Goal: Transaction & Acquisition: Purchase product/service

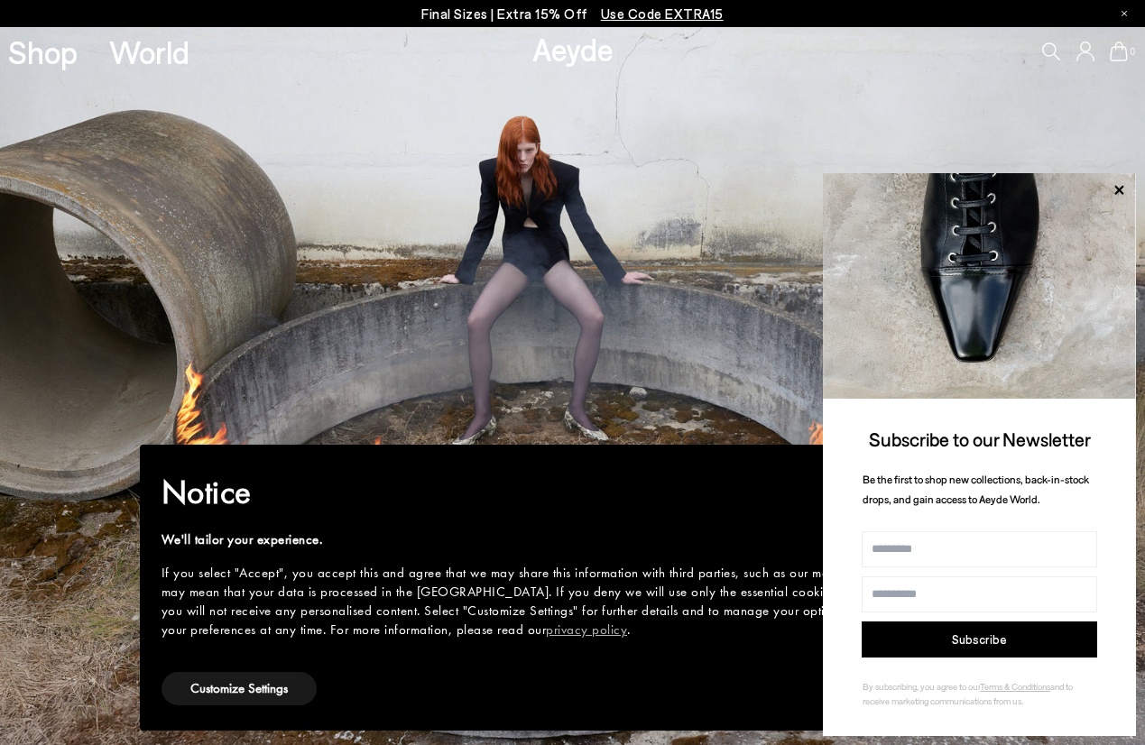
click at [1091, 50] on icon at bounding box center [1085, 51] width 18 height 20
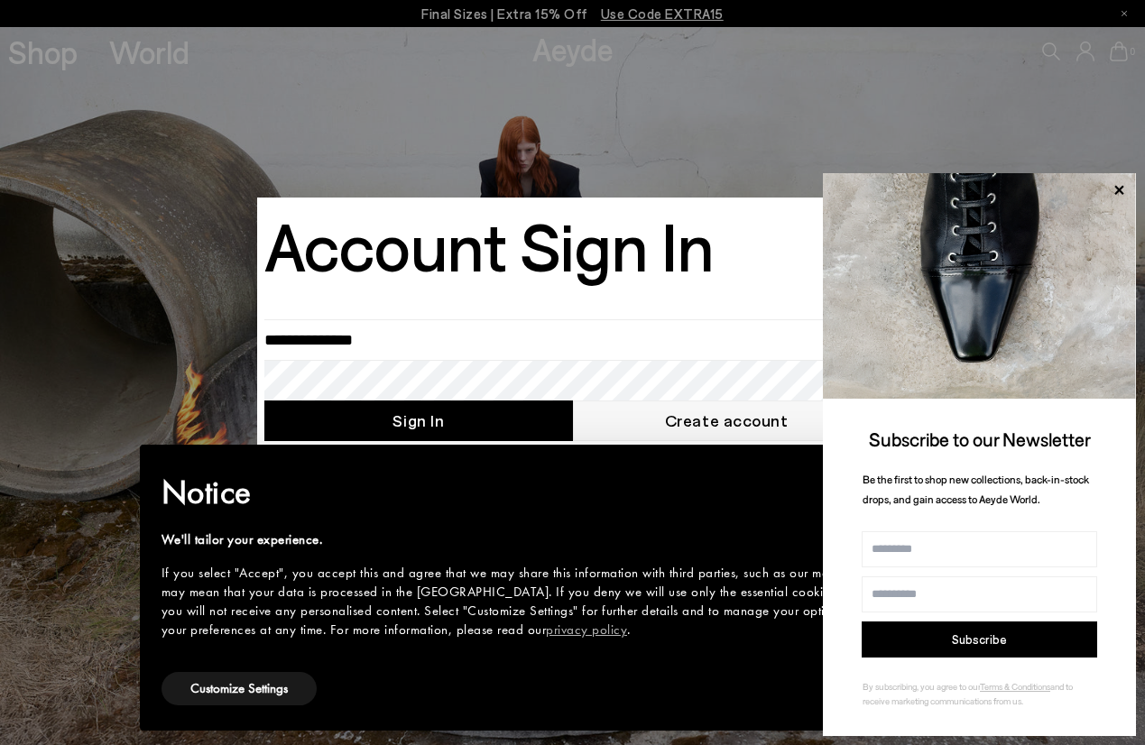
click at [148, 289] on div at bounding box center [572, 372] width 1145 height 745
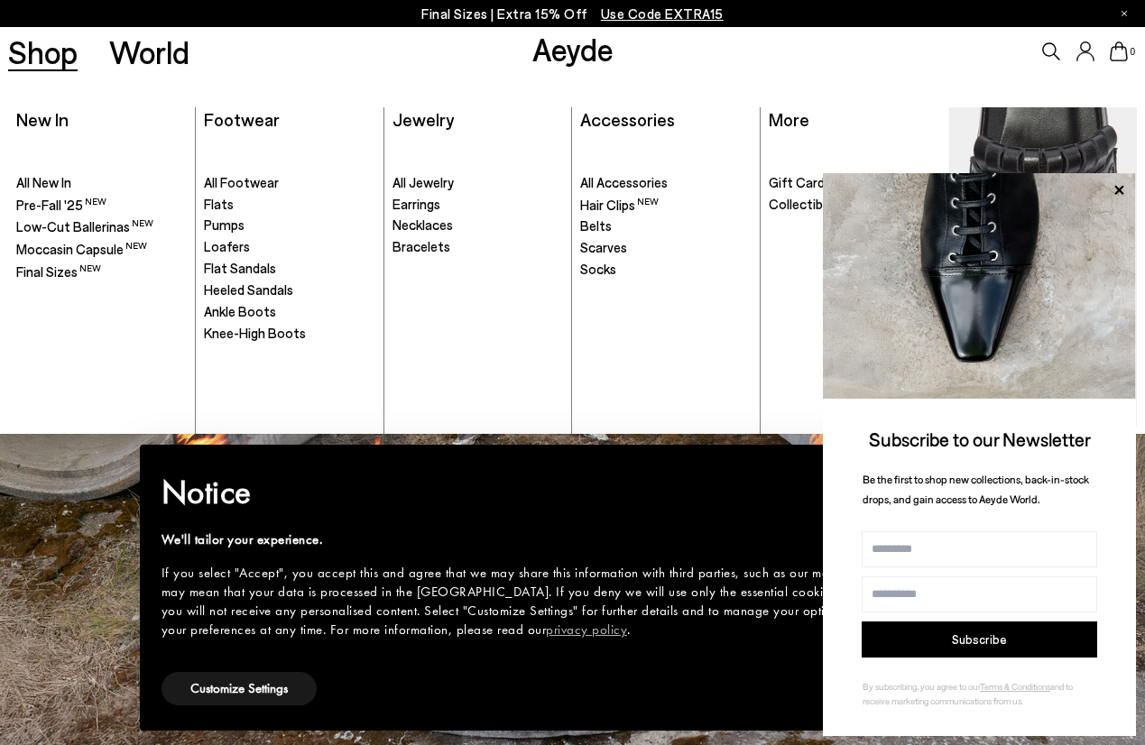
click at [50, 45] on link "Shop" at bounding box center [42, 52] width 69 height 32
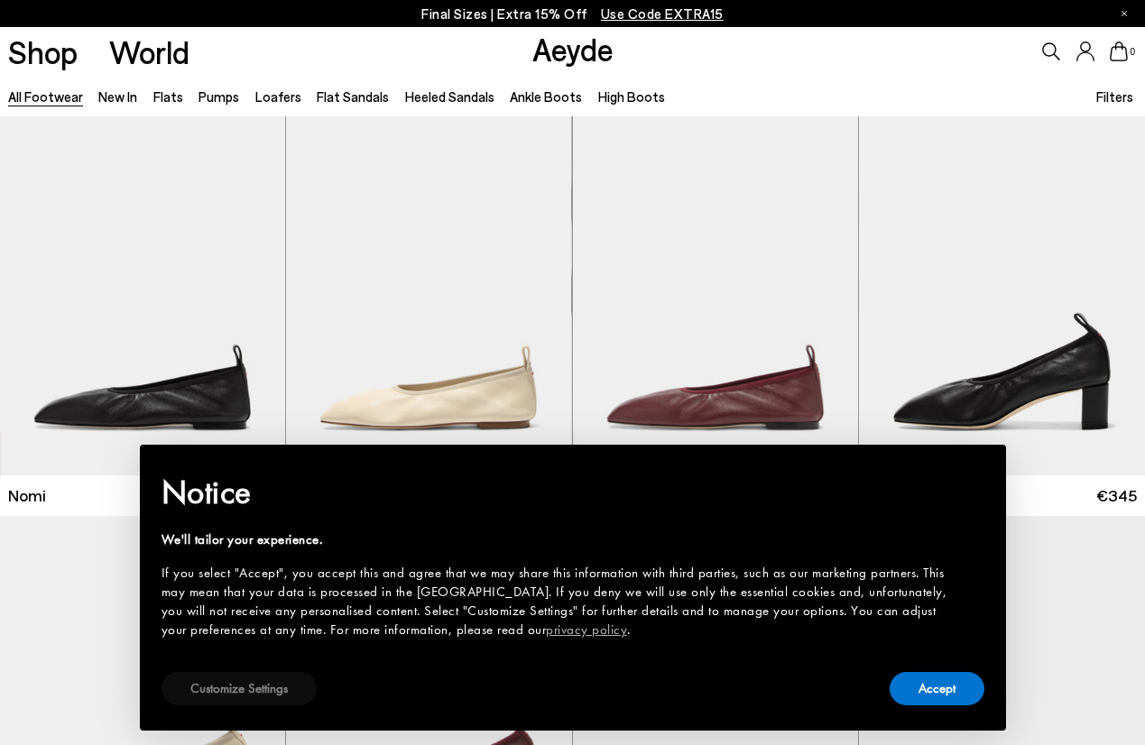
click at [291, 678] on button "Customize Settings" at bounding box center [238, 688] width 155 height 33
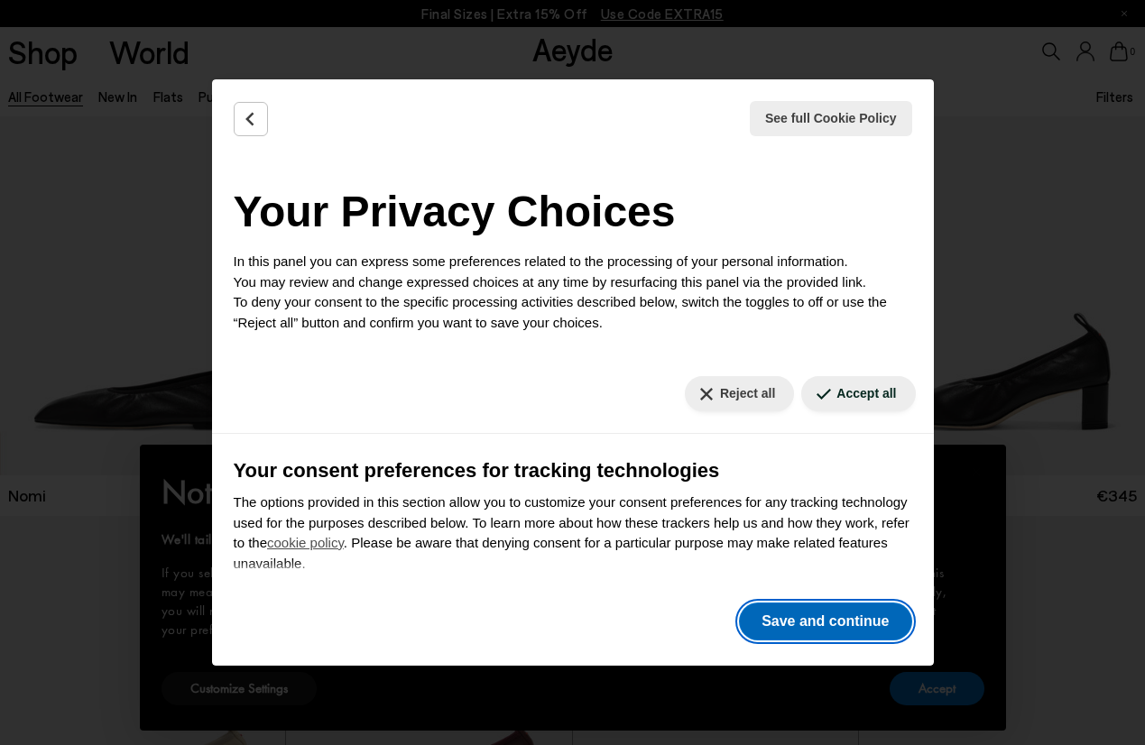
click at [786, 613] on button "Save and continue" at bounding box center [825, 621] width 172 height 38
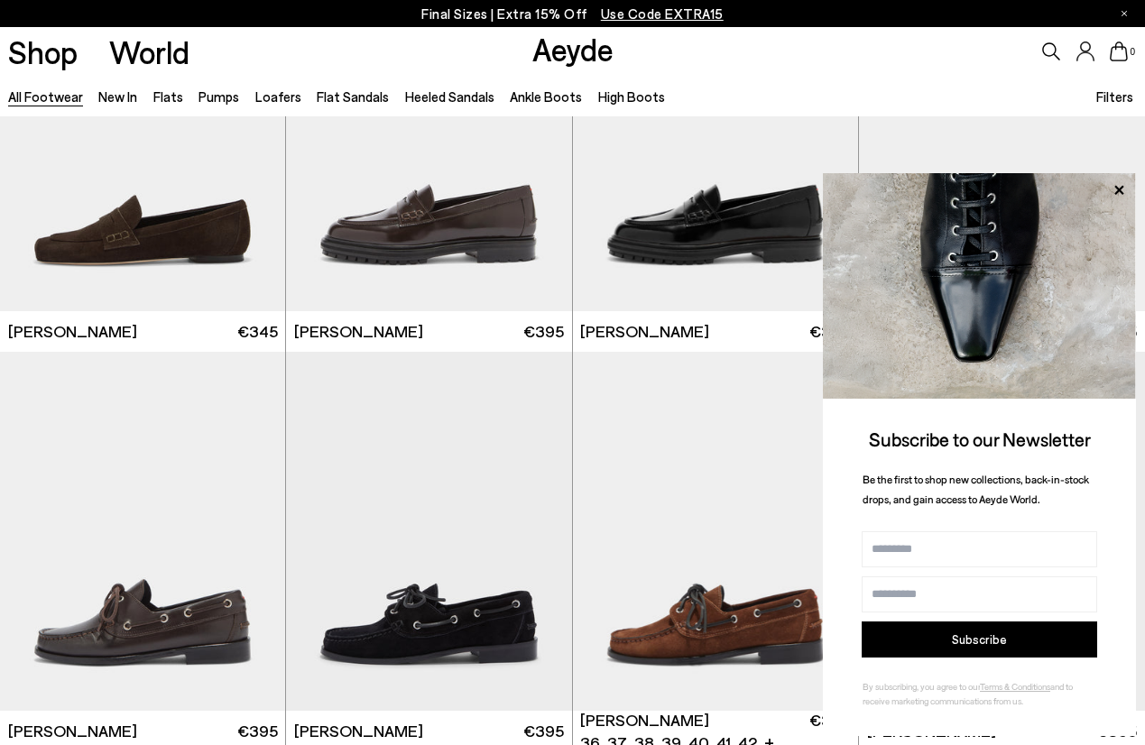
scroll to position [1791, 0]
